Goal: Register for event/course

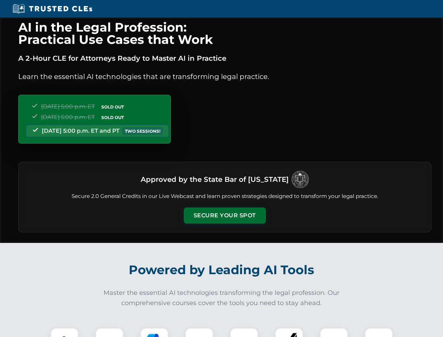
click at [225, 215] on button "Secure Your Spot" at bounding box center [225, 215] width 82 height 16
click at [65, 332] on img at bounding box center [64, 342] width 20 height 20
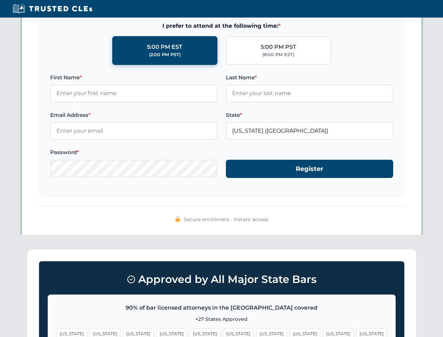
click at [256, 332] on span "[US_STATE]" at bounding box center [271, 333] width 31 height 10
click at [323, 332] on span "[US_STATE]" at bounding box center [338, 333] width 31 height 10
